Goal: Task Accomplishment & Management: Use online tool/utility

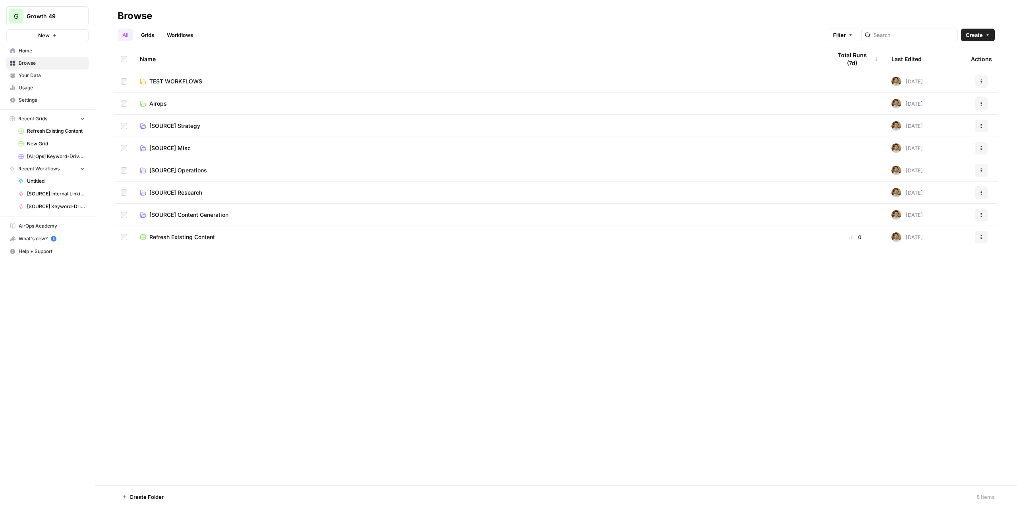
click at [187, 83] on span "TEST WORKFLOWS" at bounding box center [175, 81] width 53 height 8
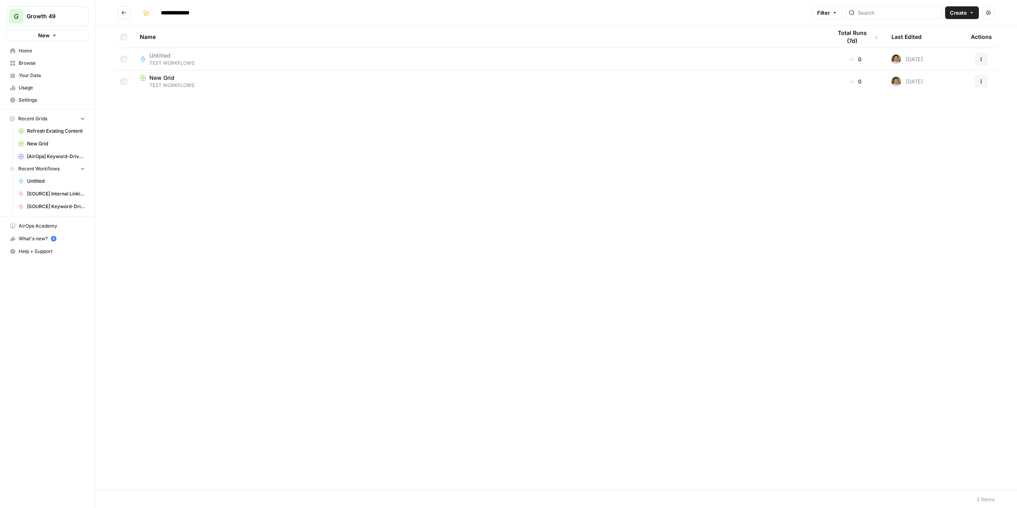
click at [125, 14] on icon "Go back" at bounding box center [124, 13] width 6 height 6
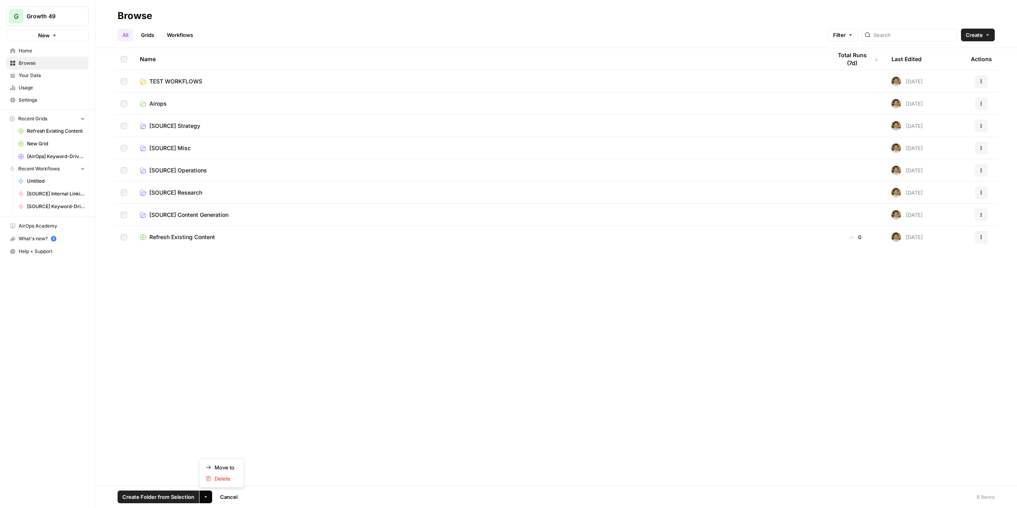
click at [206, 499] on icon "button" at bounding box center [205, 496] width 5 height 5
click at [220, 468] on span "Move to" at bounding box center [224, 467] width 20 height 8
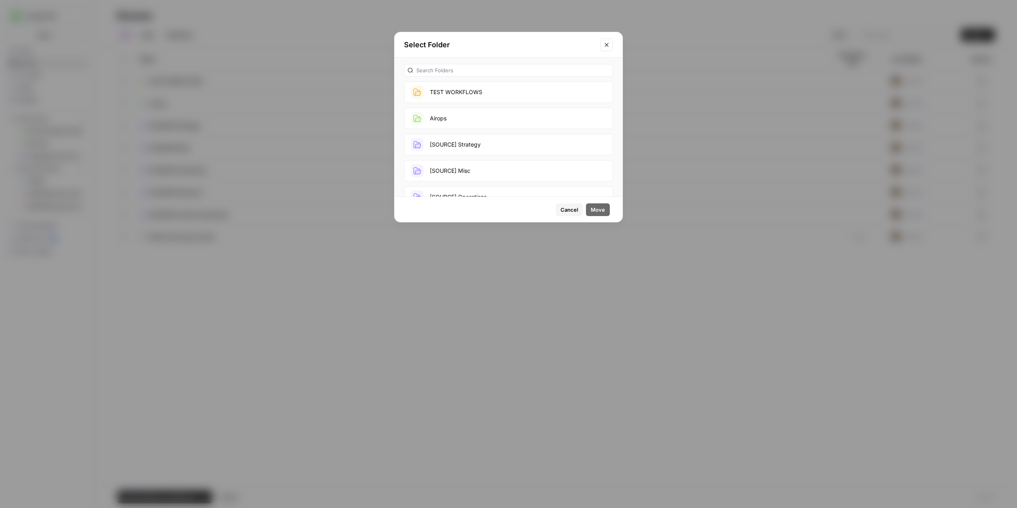
click at [452, 96] on button "TEST WORKFLOWS" at bounding box center [508, 91] width 209 height 21
click at [595, 208] on span "Move" at bounding box center [598, 210] width 14 height 8
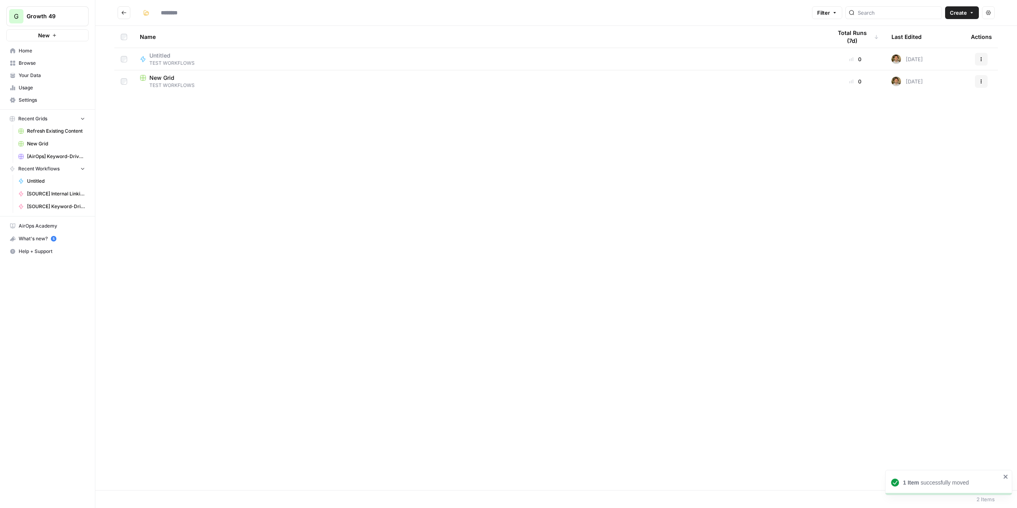
type input "**********"
click at [202, 82] on span "TEST WORKFLOWS" at bounding box center [479, 85] width 679 height 7
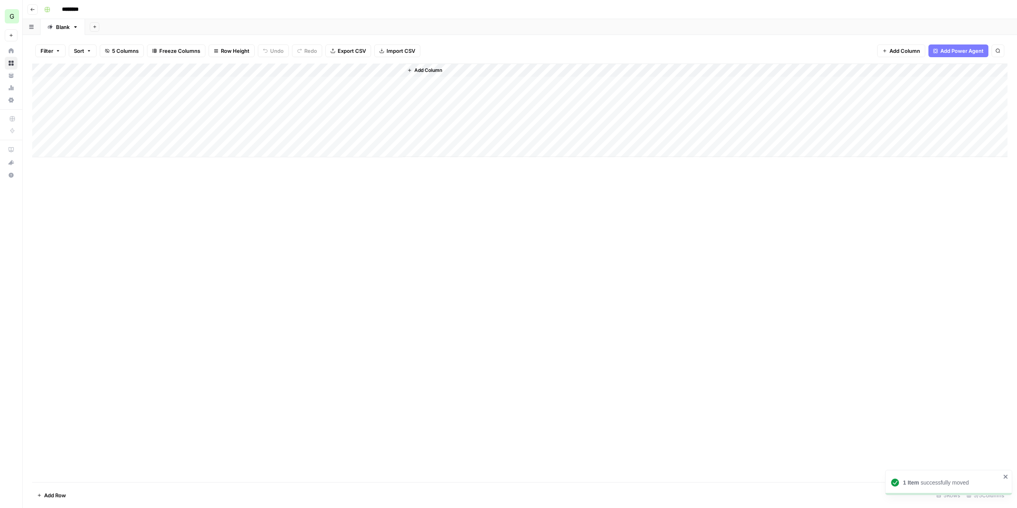
click at [36, 8] on button "Go back" at bounding box center [32, 9] width 10 height 10
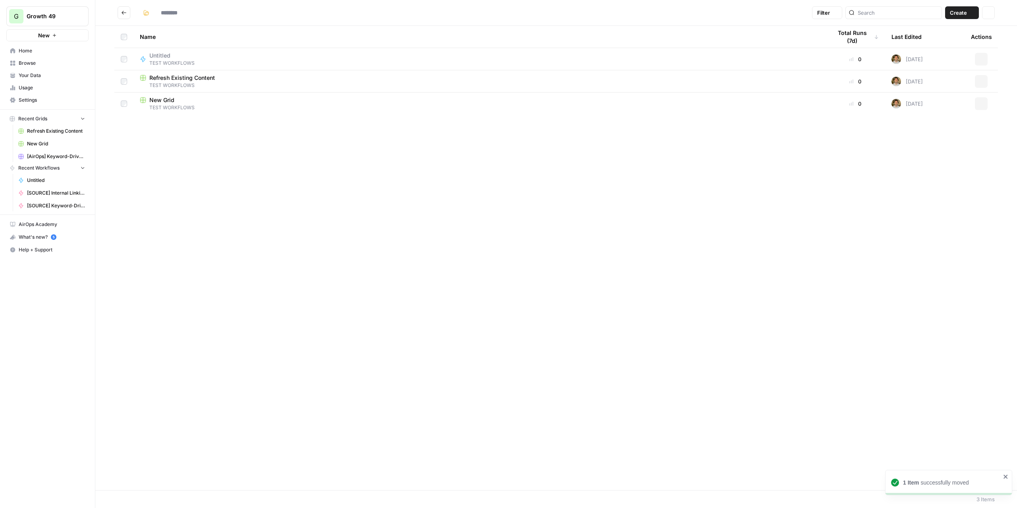
type input "**********"
click at [128, 13] on button "Go back" at bounding box center [124, 12] width 13 height 13
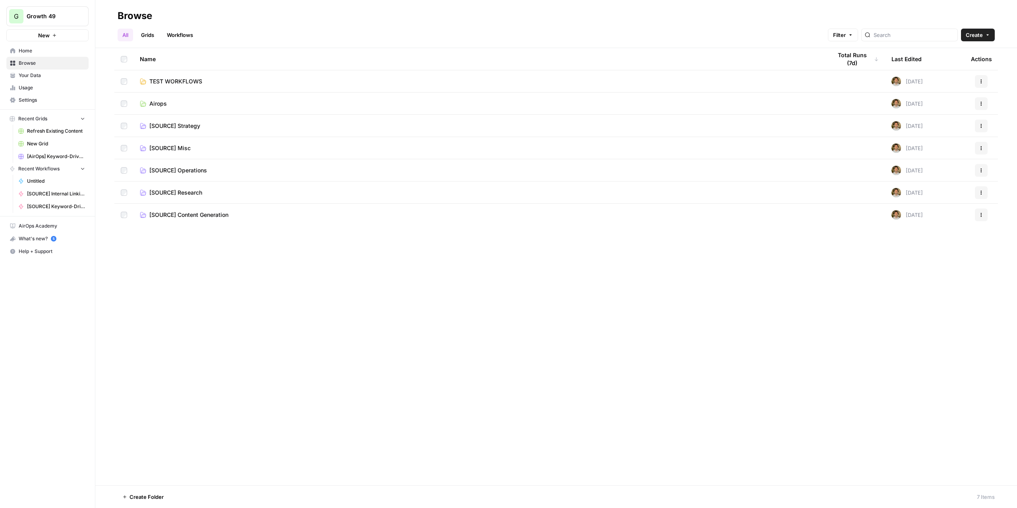
click at [178, 84] on span "TEST WORKFLOWS" at bounding box center [175, 81] width 53 height 8
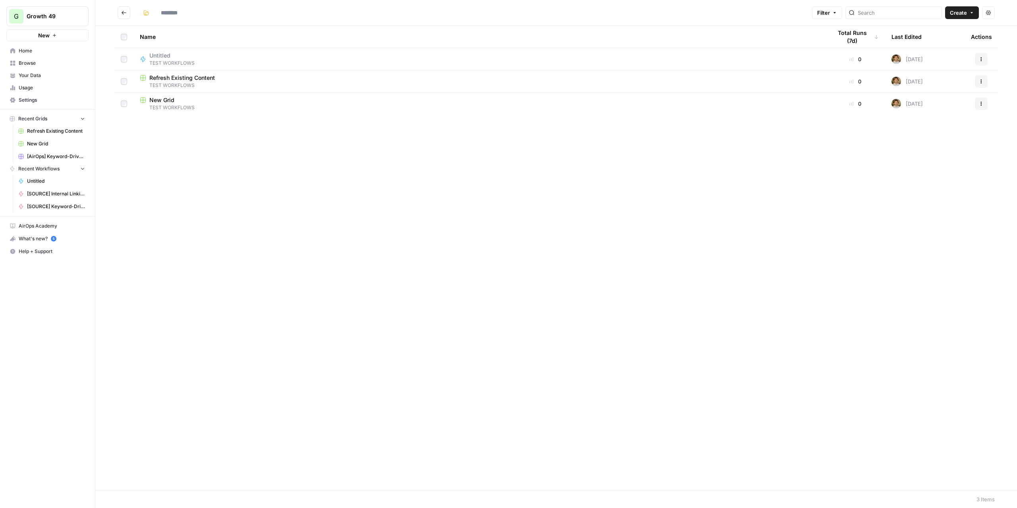
type input "**********"
click at [183, 83] on span "TEST WORKFLOWS" at bounding box center [479, 85] width 679 height 7
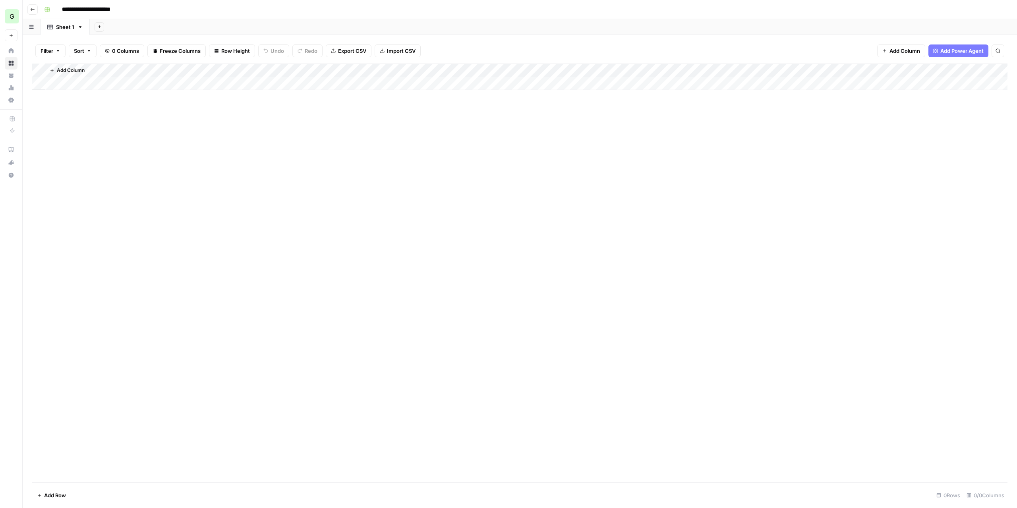
click at [28, 8] on button "Go back" at bounding box center [32, 9] width 10 height 10
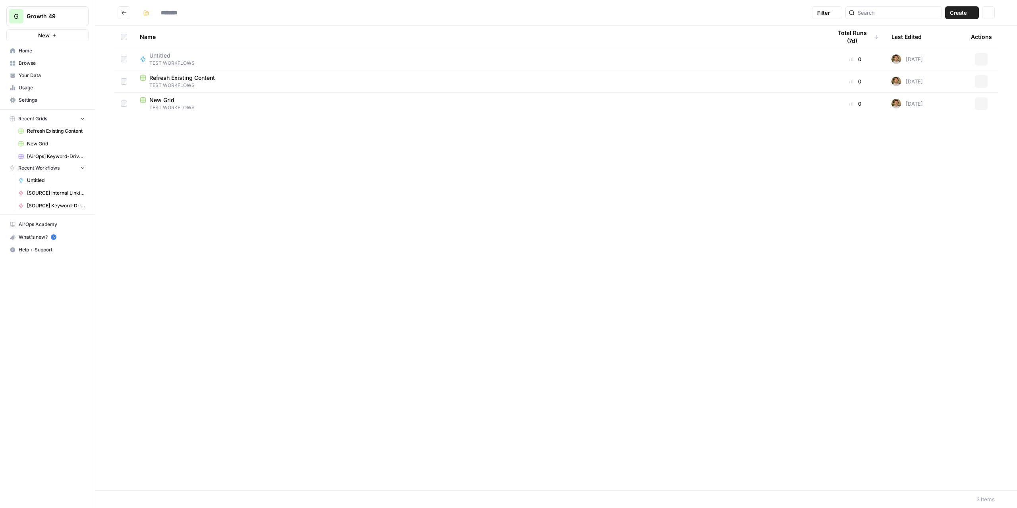
type input "**********"
click at [149, 97] on div "New Grid" at bounding box center [479, 100] width 679 height 8
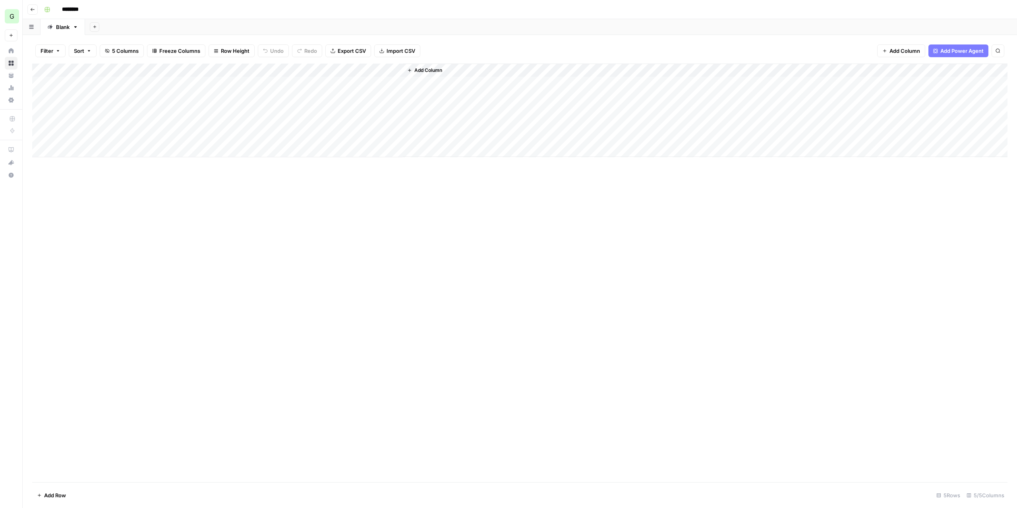
drag, startPoint x: 259, startPoint y: 72, endPoint x: 337, endPoint y: 82, distance: 79.3
click at [336, 83] on div "Add Column" at bounding box center [519, 111] width 975 height 94
click at [34, 9] on icon "button" at bounding box center [32, 9] width 5 height 5
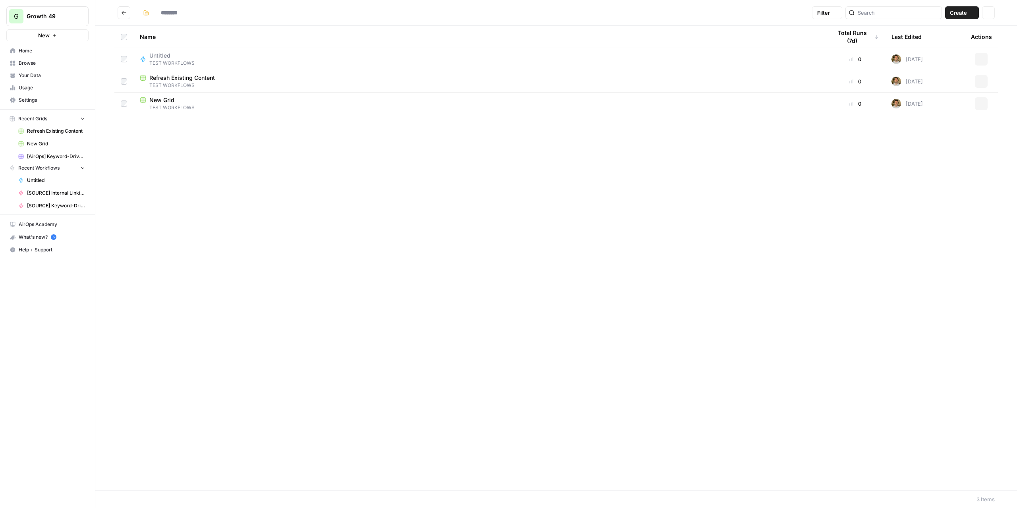
type input "**********"
click at [151, 58] on span "Untitled" at bounding box center [168, 56] width 39 height 8
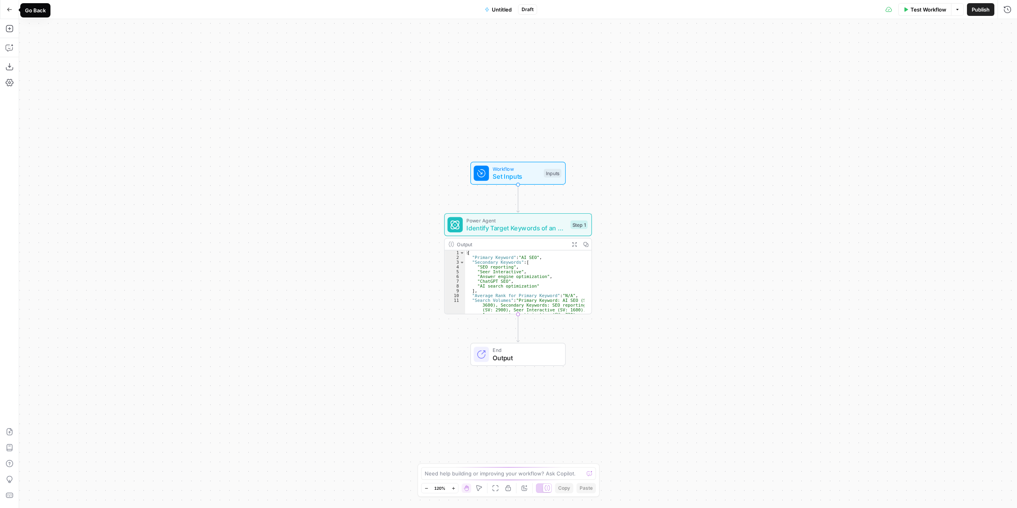
click at [7, 9] on icon "button" at bounding box center [10, 10] width 6 height 6
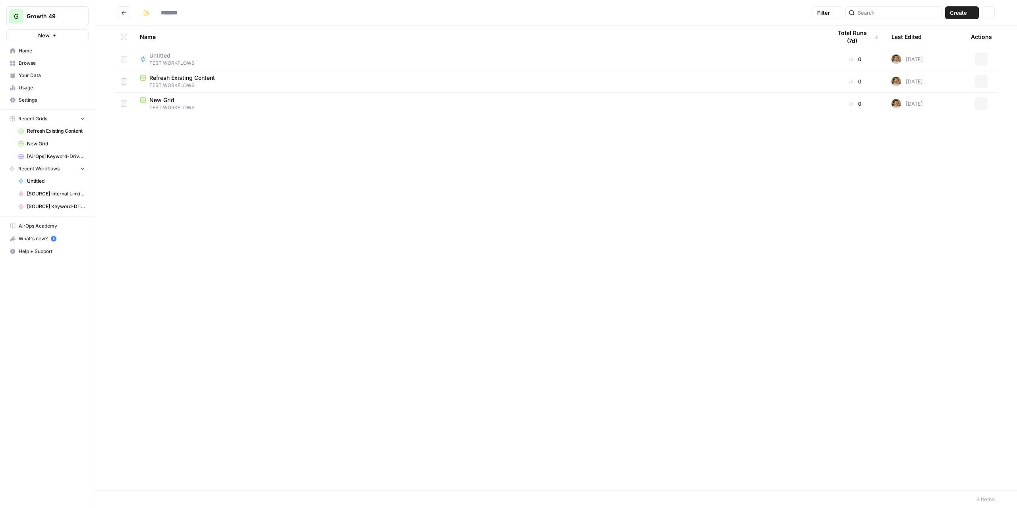
type input "**********"
drag, startPoint x: 270, startPoint y: 188, endPoint x: 259, endPoint y: 172, distance: 19.9
click at [270, 188] on div "Name Total Runs (7d) Last Edited Actions Untitled TEST WORKFLOWS 0 4 days ago A…" at bounding box center [555, 258] width 921 height 464
click at [71, 37] on button "New" at bounding box center [47, 35] width 82 height 12
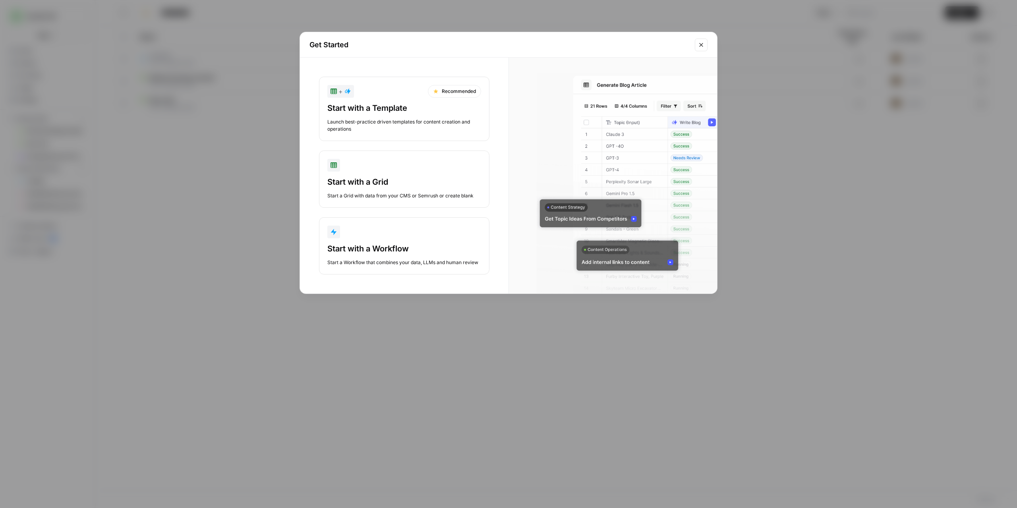
click at [429, 105] on div "Start with a Template" at bounding box center [404, 107] width 154 height 11
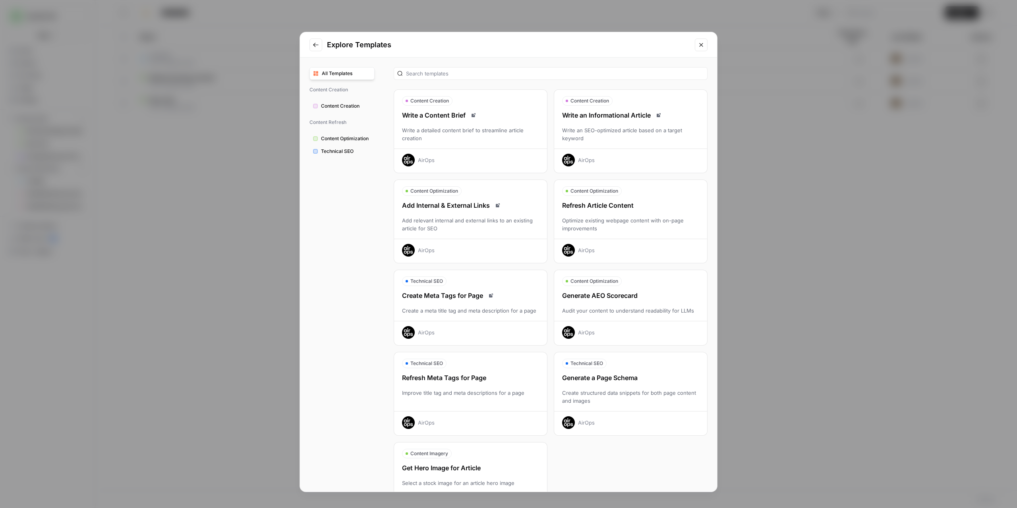
click at [485, 123] on div "Write a Content Brief Write a detailed content brief to streamline article crea…" at bounding box center [470, 138] width 153 height 56
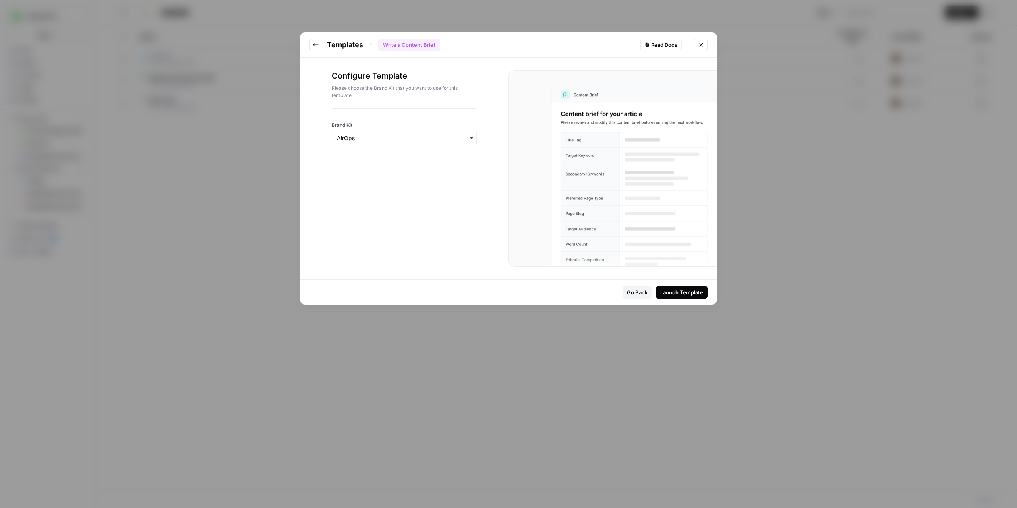
click at [677, 295] on div "Launch Template" at bounding box center [681, 292] width 43 height 8
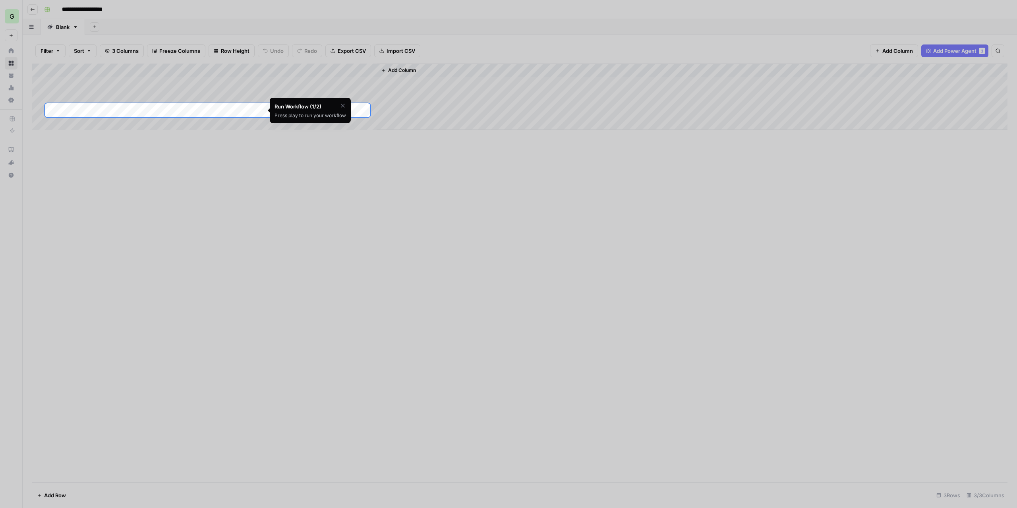
click at [219, 205] on div at bounding box center [508, 371] width 1017 height 508
click at [224, 110] on div "Add Column" at bounding box center [519, 97] width 975 height 67
click at [191, 111] on div "Add Column" at bounding box center [519, 97] width 975 height 67
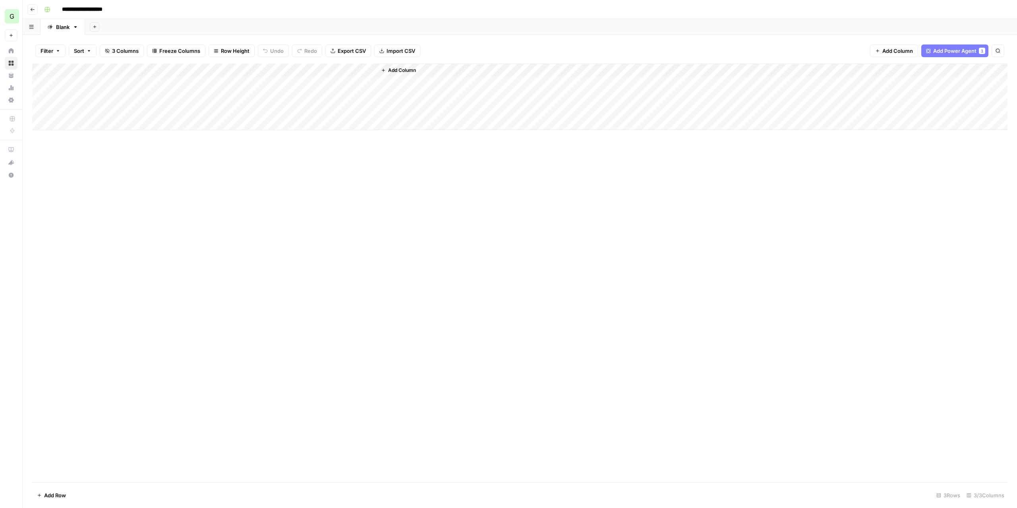
click at [222, 69] on div "Add Column" at bounding box center [519, 97] width 975 height 67
drag, startPoint x: 222, startPoint y: 69, endPoint x: 210, endPoint y: 68, distance: 11.9
click at [210, 68] on div "Add Column" at bounding box center [519, 97] width 975 height 67
click at [178, 70] on div "Add Column" at bounding box center [519, 97] width 975 height 67
click at [216, 68] on div "Add Column" at bounding box center [519, 97] width 975 height 67
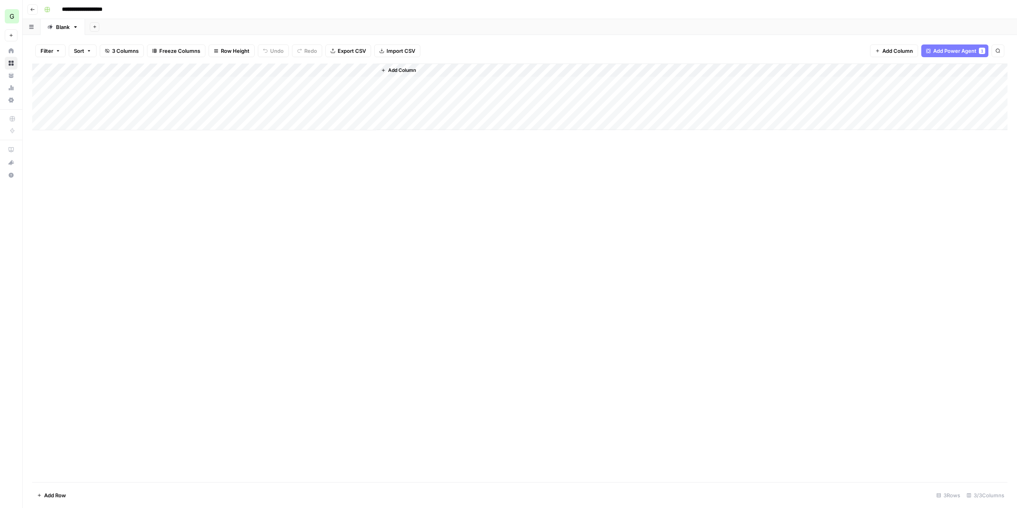
click at [220, 111] on div "Add Column" at bounding box center [519, 97] width 975 height 67
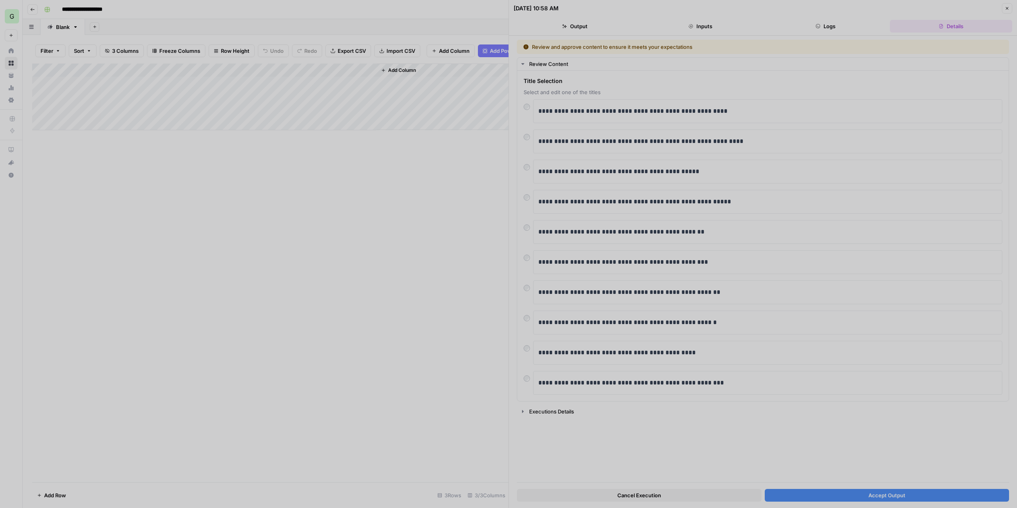
click at [867, 497] on div at bounding box center [508, 254] width 1017 height 508
click at [846, 390] on div at bounding box center [508, 254] width 1017 height 508
drag, startPoint x: 576, startPoint y: 278, endPoint x: 572, endPoint y: 272, distance: 6.8
click at [576, 278] on div at bounding box center [508, 254] width 1017 height 508
drag, startPoint x: 530, startPoint y: 191, endPoint x: 529, endPoint y: 182, distance: 9.1
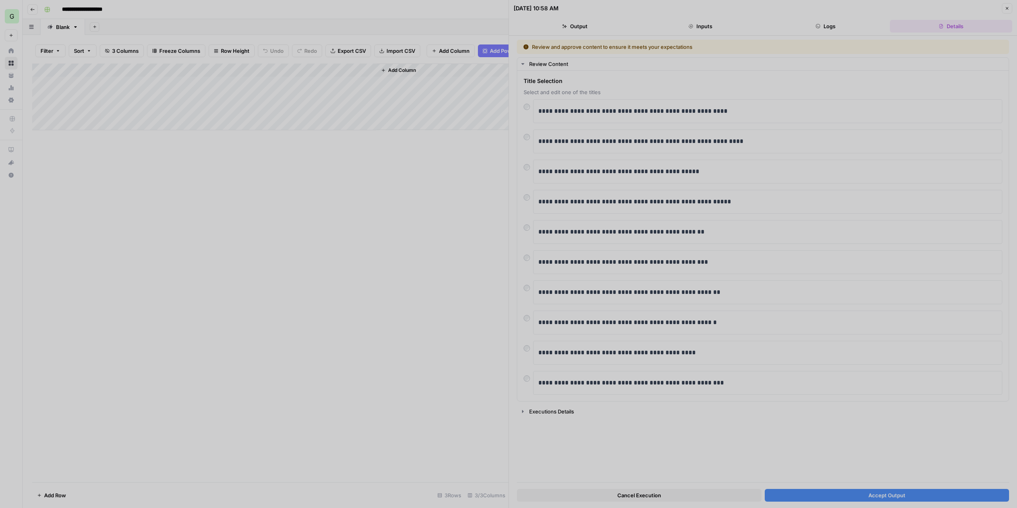
click at [529, 183] on div at bounding box center [508, 254] width 1017 height 508
click at [541, 118] on div at bounding box center [508, 254] width 1017 height 508
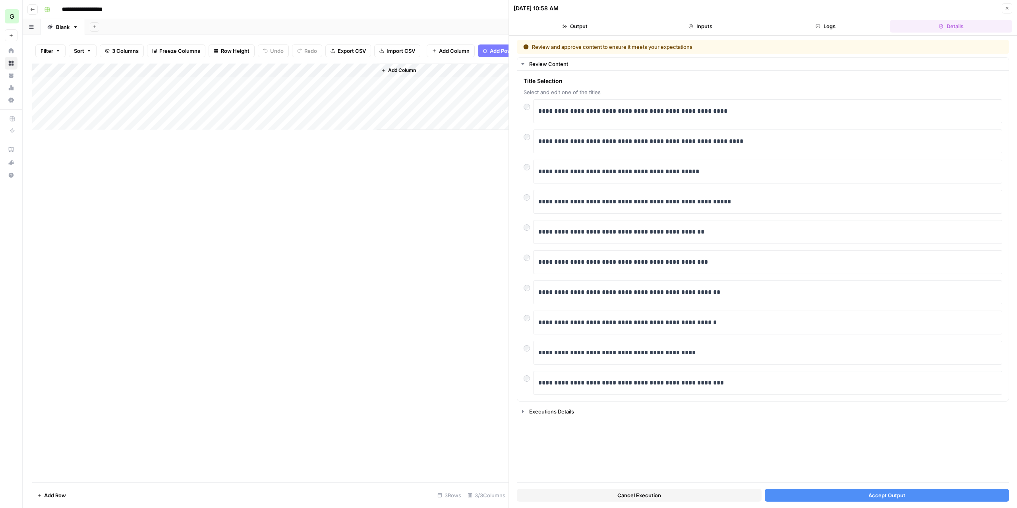
click at [790, 494] on button "Accept Output" at bounding box center [887, 495] width 245 height 13
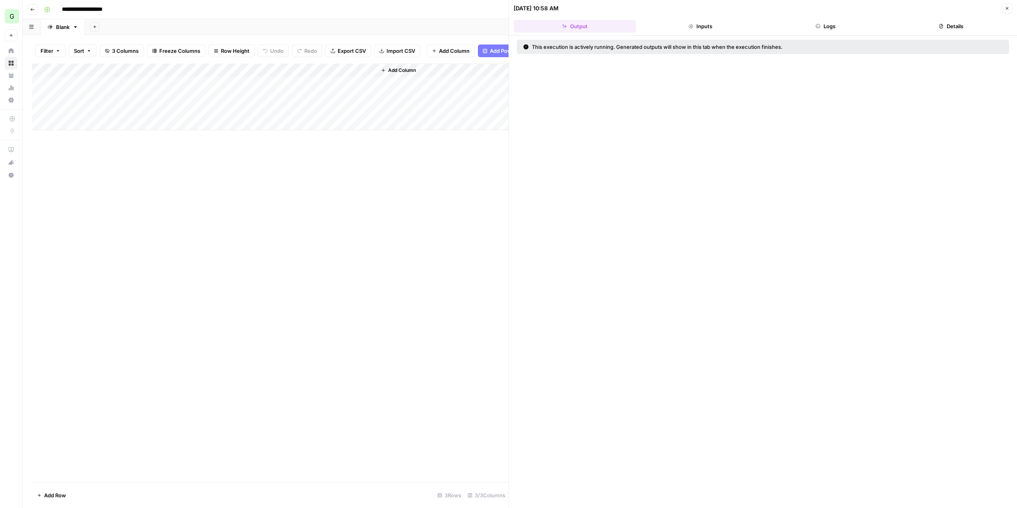
click at [375, 220] on div "Add Column" at bounding box center [270, 273] width 476 height 419
click at [212, 72] on div "Add Column" at bounding box center [270, 97] width 476 height 67
click at [187, 151] on span "Fork Power Agent" at bounding box center [199, 154] width 70 height 8
click at [440, 108] on span "Got it" at bounding box center [444, 106] width 15 height 8
click at [1008, 10] on icon "button" at bounding box center [1006, 8] width 5 height 5
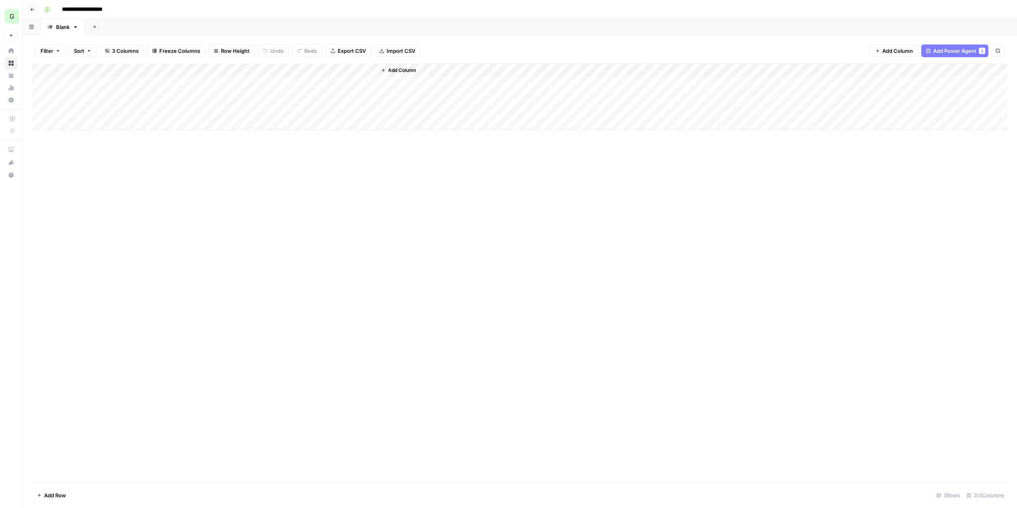
click at [264, 301] on div "Add Column" at bounding box center [519, 273] width 975 height 419
click at [319, 110] on div "Add Column" at bounding box center [519, 97] width 975 height 67
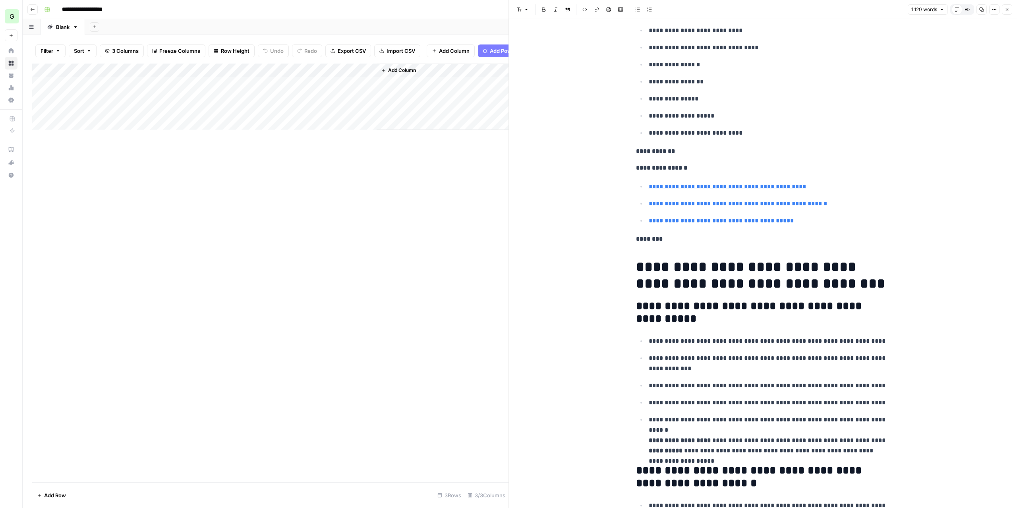
scroll to position [278, 0]
